Goal: Task Accomplishment & Management: Use online tool/utility

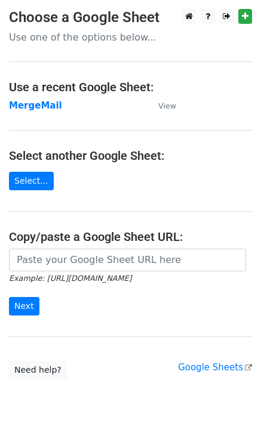
click at [42, 105] on strong "MergeMail" at bounding box center [35, 105] width 53 height 11
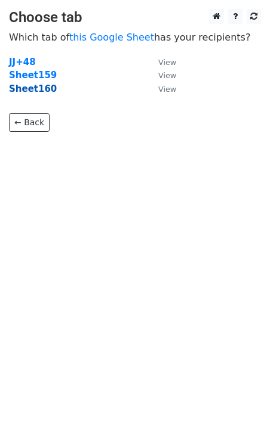
click at [44, 91] on strong "Sheet160" at bounding box center [33, 88] width 48 height 11
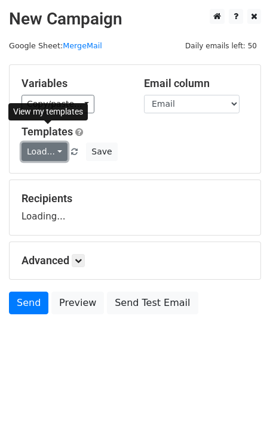
click at [43, 156] on link "Load..." at bounding box center [44, 152] width 46 height 18
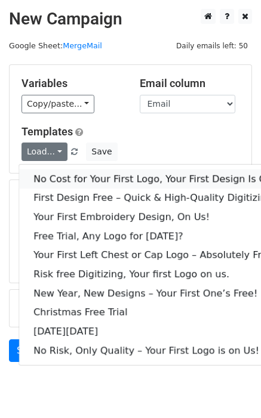
click at [57, 175] on link "No Cost for Your First Logo, Your First Design Is On Us!" at bounding box center [162, 178] width 286 height 19
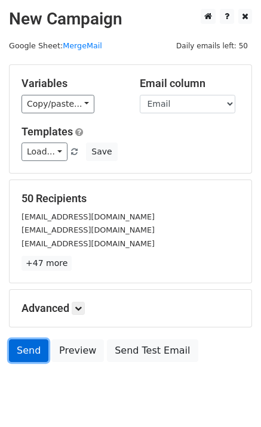
click at [24, 353] on link "Send" at bounding box center [28, 350] width 39 height 23
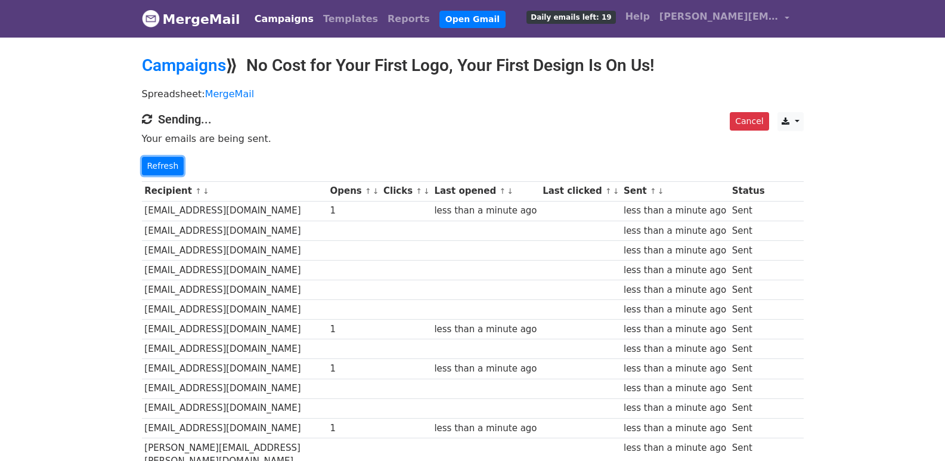
click at [154, 167] on link "Refresh" at bounding box center [163, 166] width 42 height 18
